Goal: Navigation & Orientation: Find specific page/section

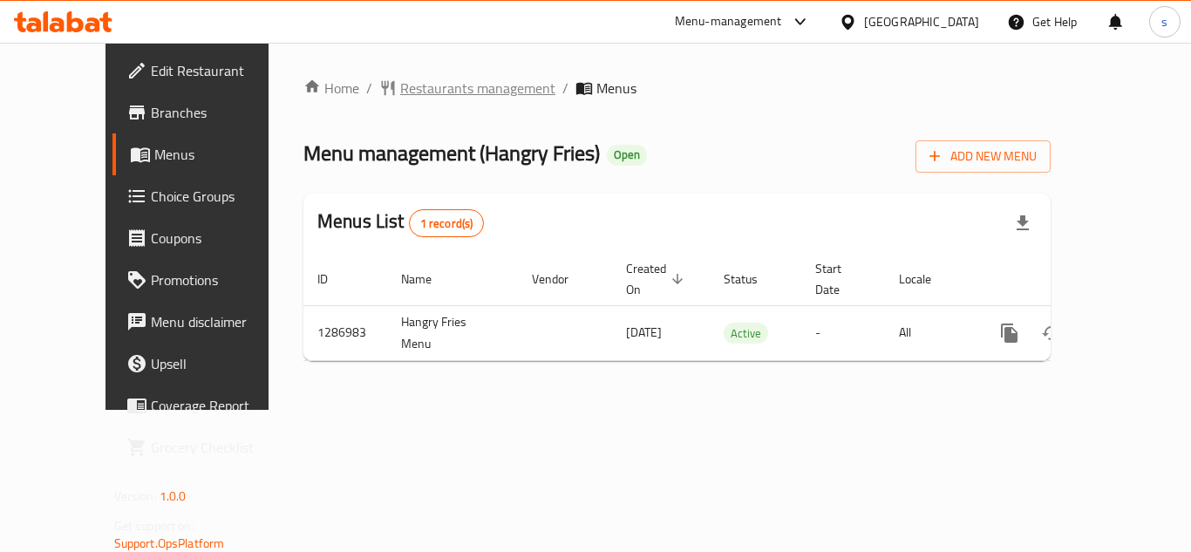
click at [451, 83] on span "Restaurants management" at bounding box center [477, 88] width 155 height 21
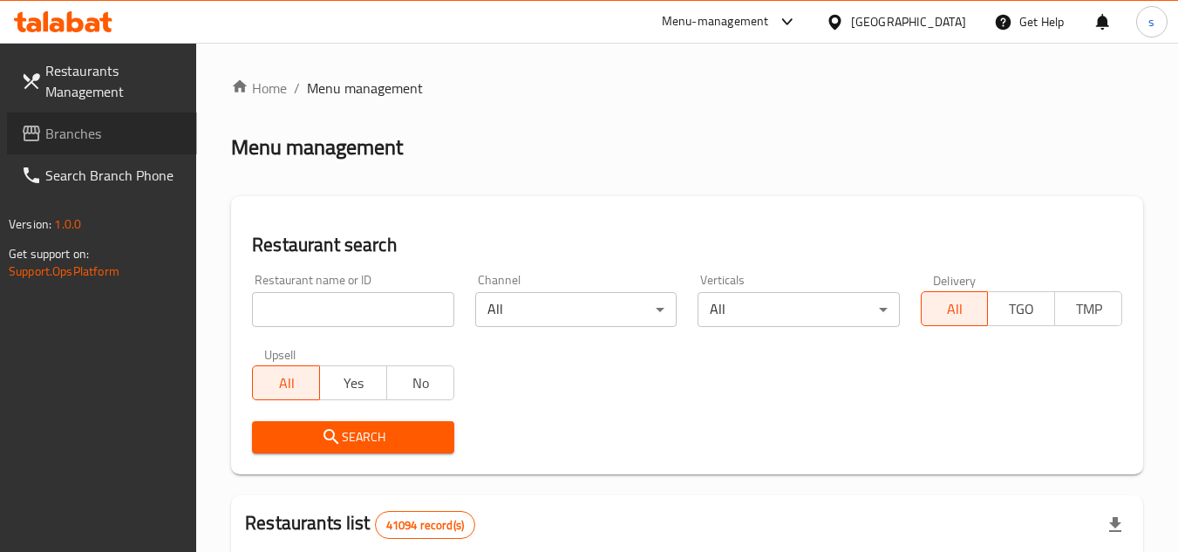
click at [53, 127] on span "Branches" at bounding box center [114, 133] width 138 height 21
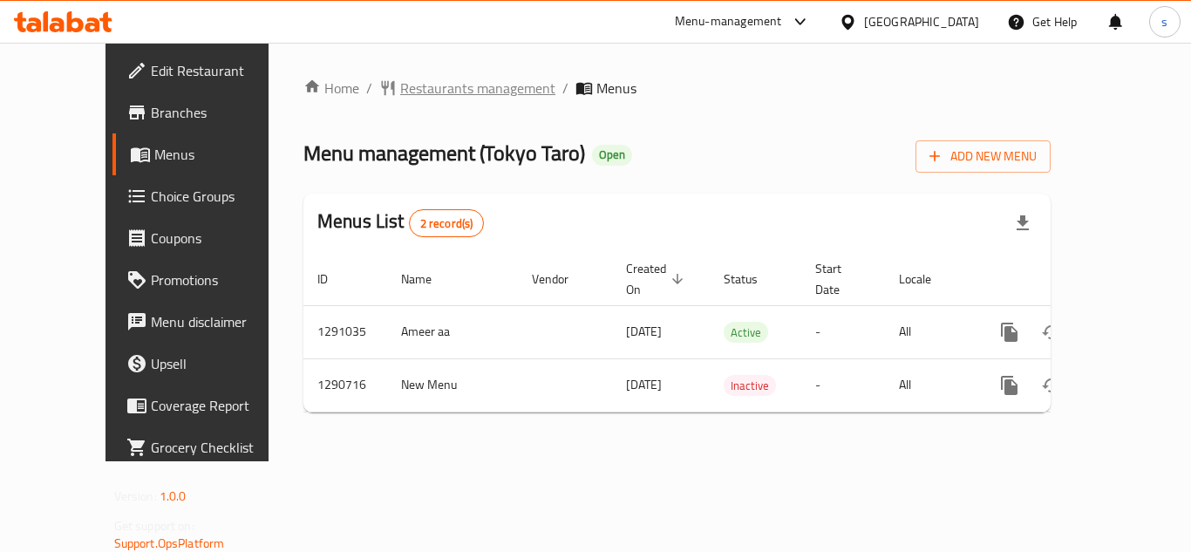
click at [457, 80] on span "Restaurants management" at bounding box center [477, 88] width 155 height 21
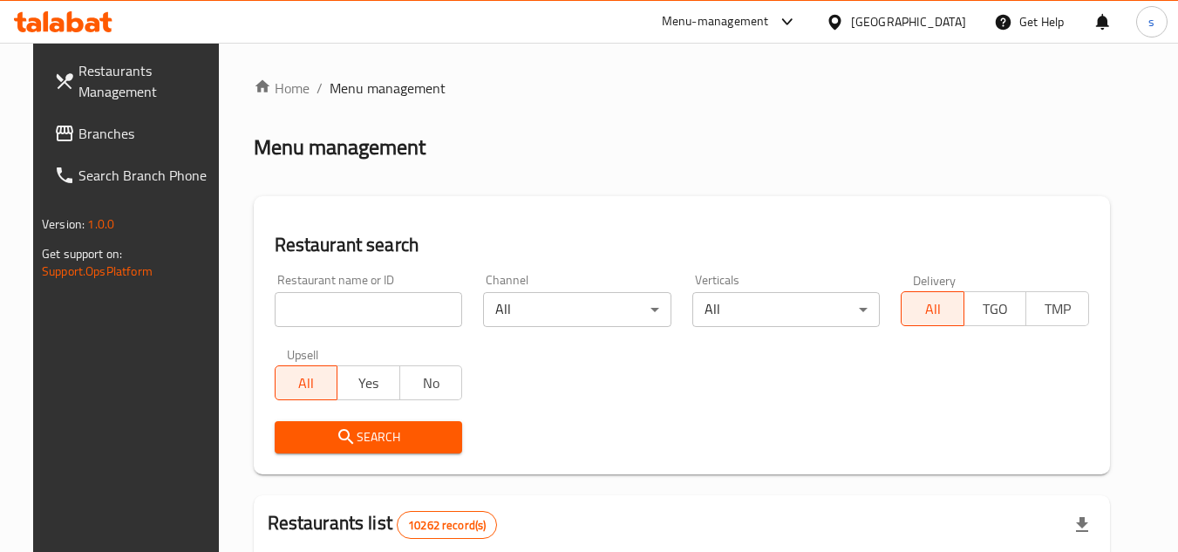
click at [112, 140] on span "Branches" at bounding box center [147, 133] width 138 height 21
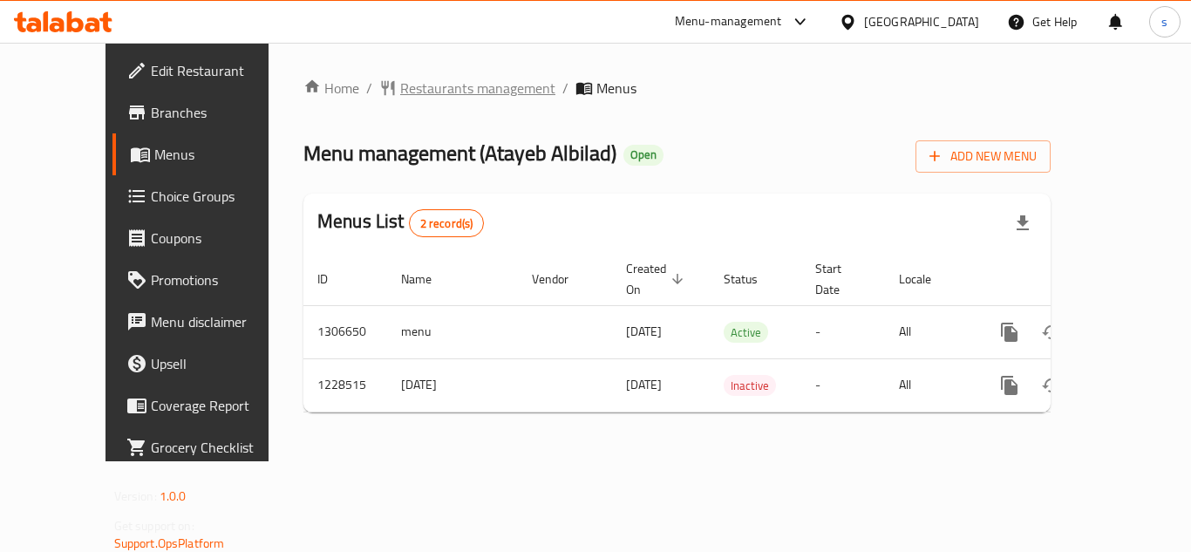
click at [459, 95] on span "Restaurants management" at bounding box center [477, 88] width 155 height 21
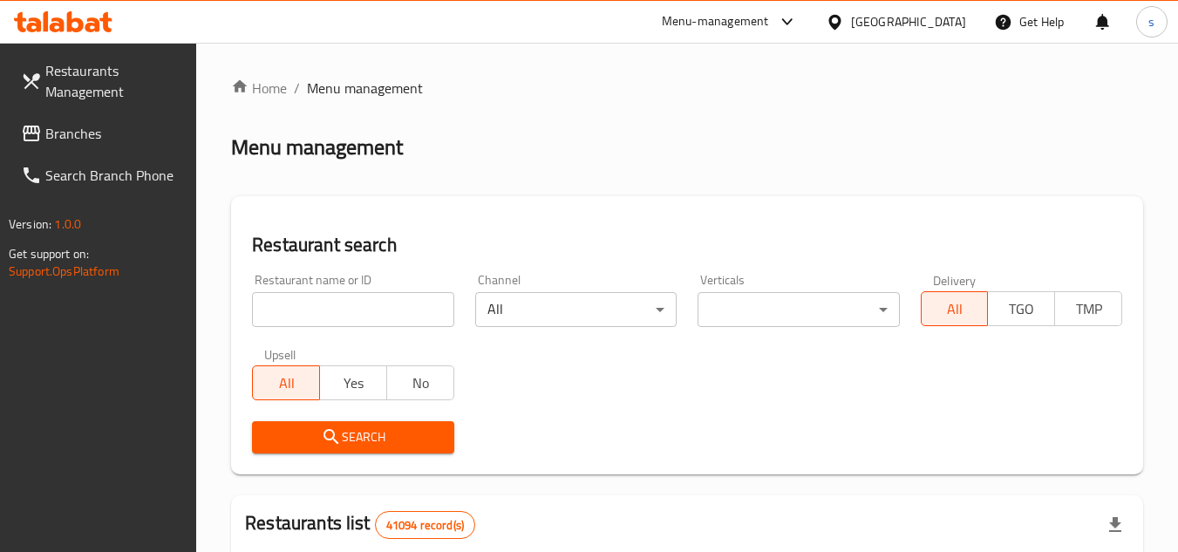
click at [117, 127] on span "Branches" at bounding box center [114, 133] width 138 height 21
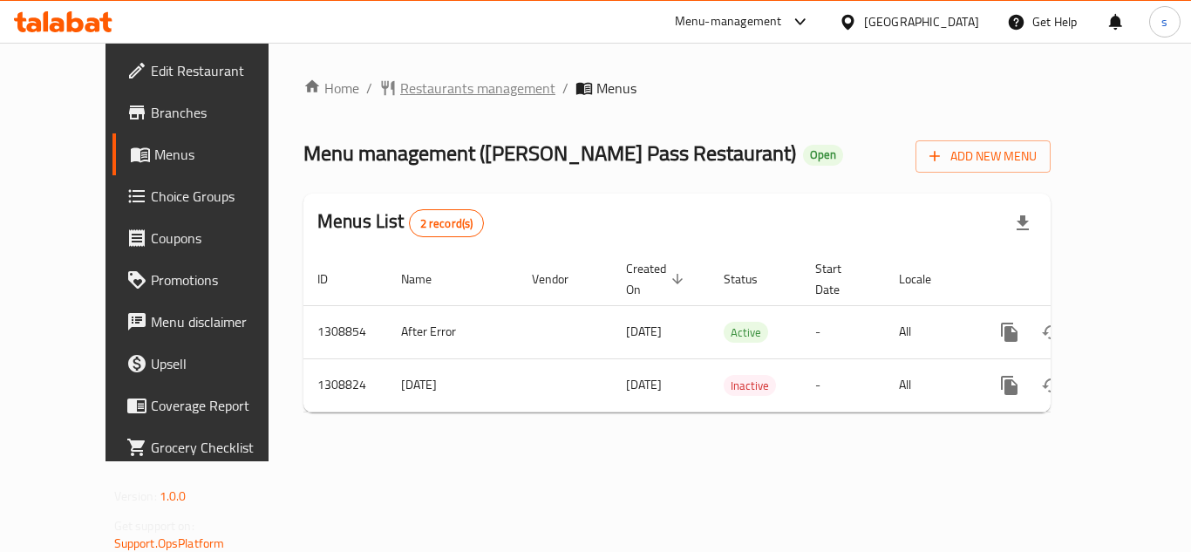
click at [441, 95] on span "Restaurants management" at bounding box center [477, 88] width 155 height 21
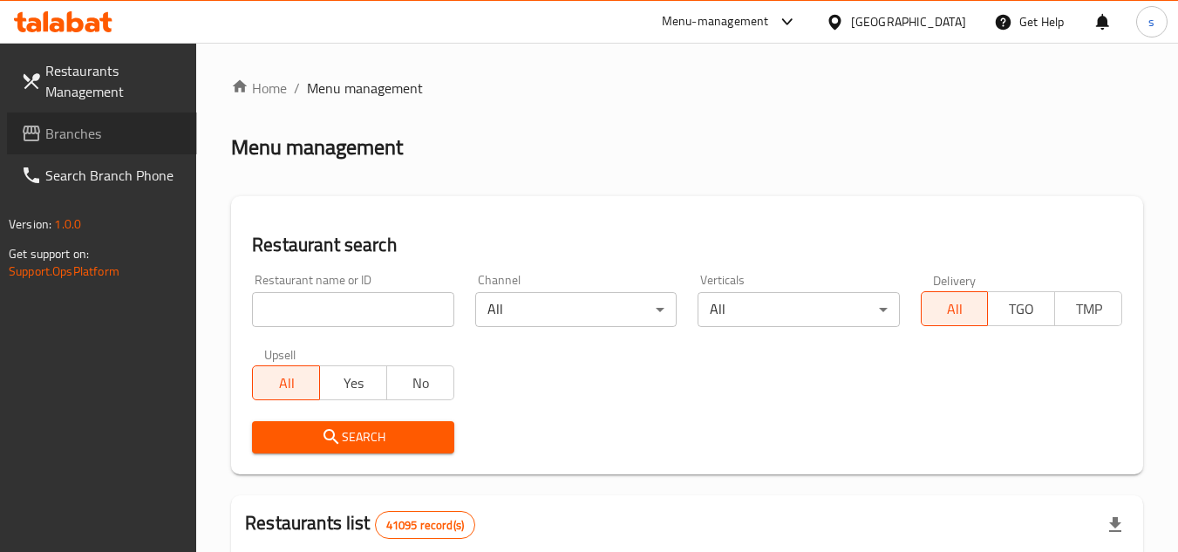
click at [85, 140] on span "Branches" at bounding box center [114, 133] width 138 height 21
